Goal: Transaction & Acquisition: Purchase product/service

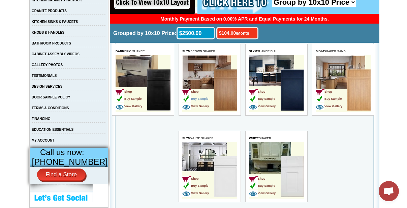
drag, startPoint x: 109, startPoint y: -10, endPoint x: 201, endPoint y: 99, distance: 142.2
click at [201, 99] on span "Buy Sample" at bounding box center [195, 98] width 26 height 3
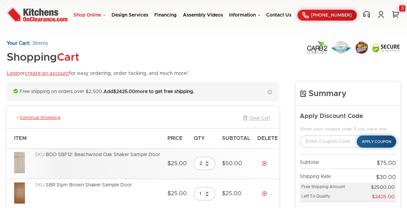
click at [100, 15] on link "Shop Online" at bounding box center [89, 15] width 32 height 5
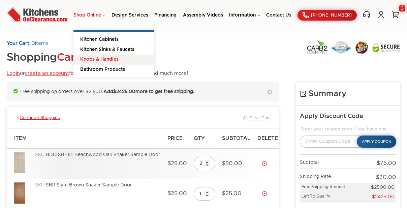
click at [97, 60] on link "Knobs & Handles" at bounding box center [113, 60] width 81 height 10
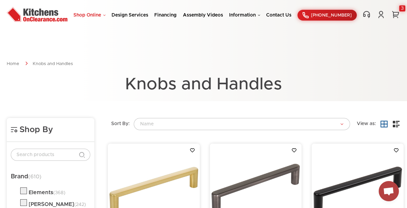
click at [104, 14] on link "Shop Online" at bounding box center [89, 15] width 32 height 5
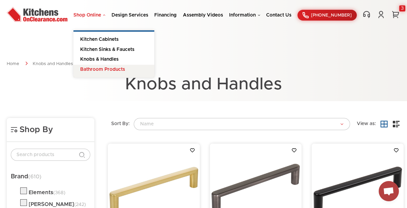
click at [99, 67] on link "Bathroom Products" at bounding box center [113, 71] width 81 height 13
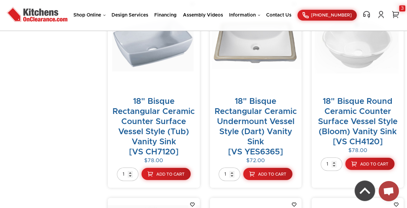
scroll to position [1700, 0]
